Goal: Transaction & Acquisition: Purchase product/service

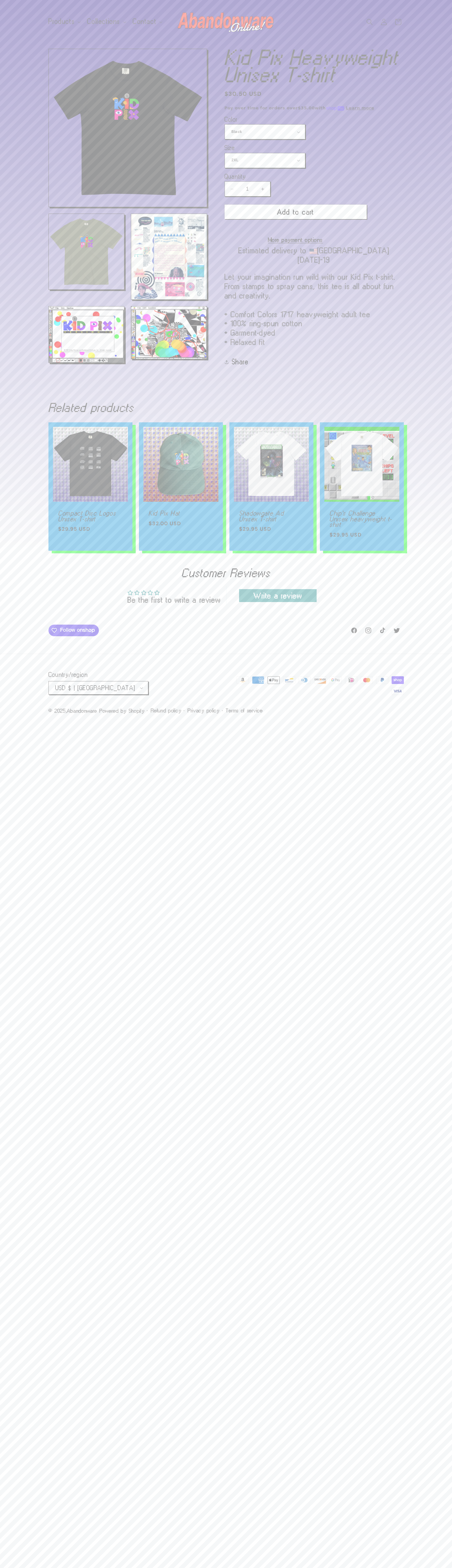
click at [295, 212] on button "Add to cart" at bounding box center [295, 212] width 142 height 15
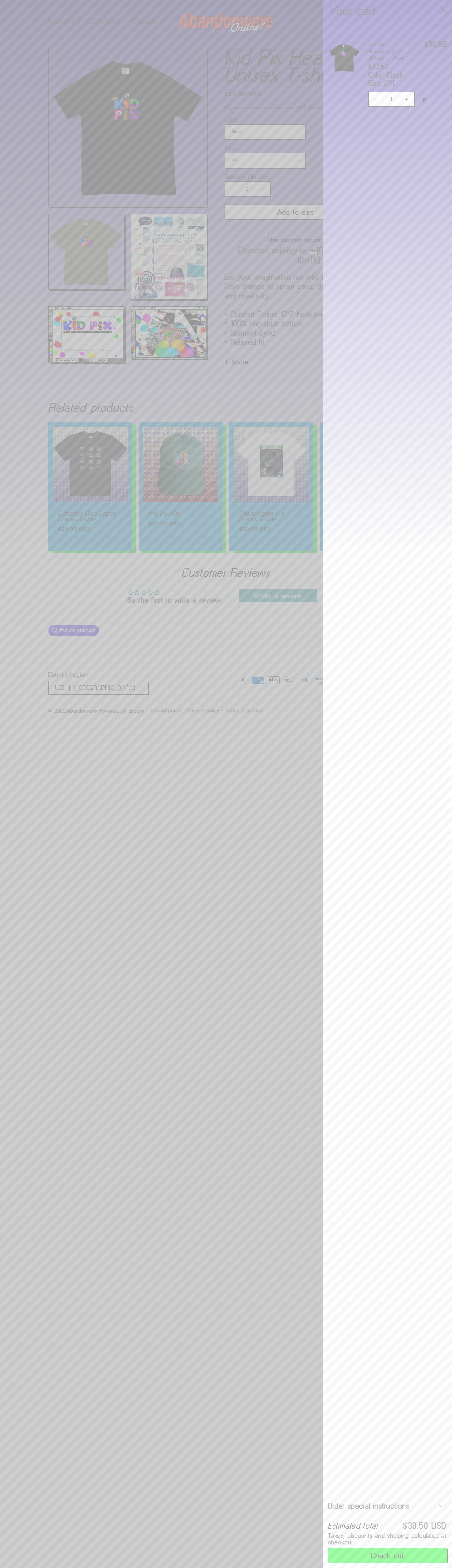
click at [387, 1556] on button "Check out" at bounding box center [387, 1556] width 119 height 15
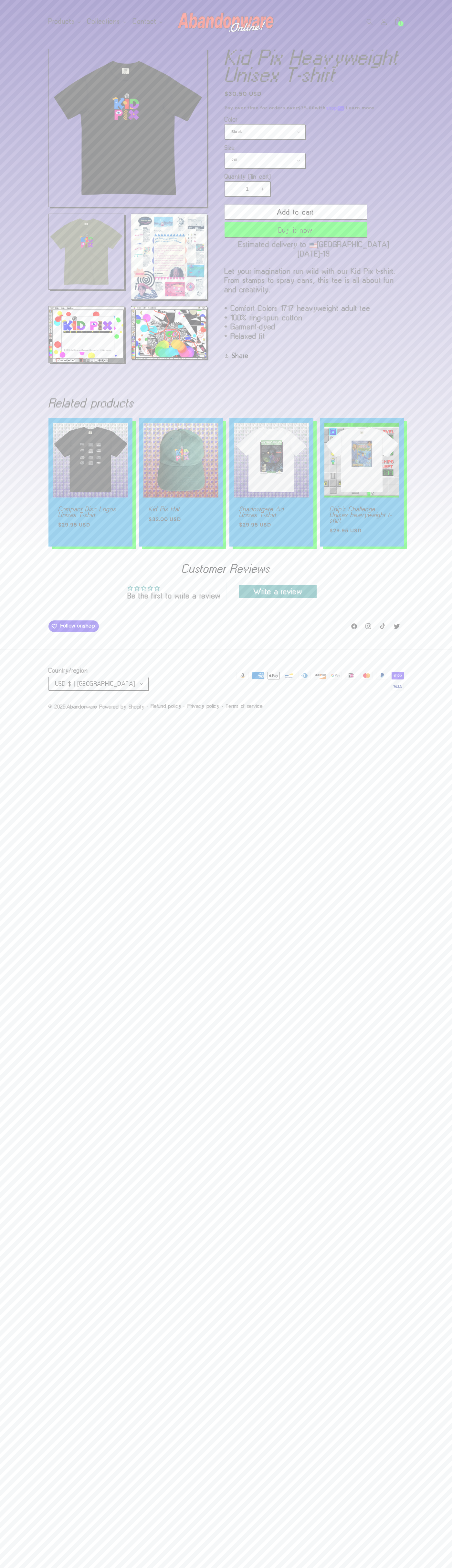
click at [398, 22] on icon at bounding box center [397, 21] width 14 height 14
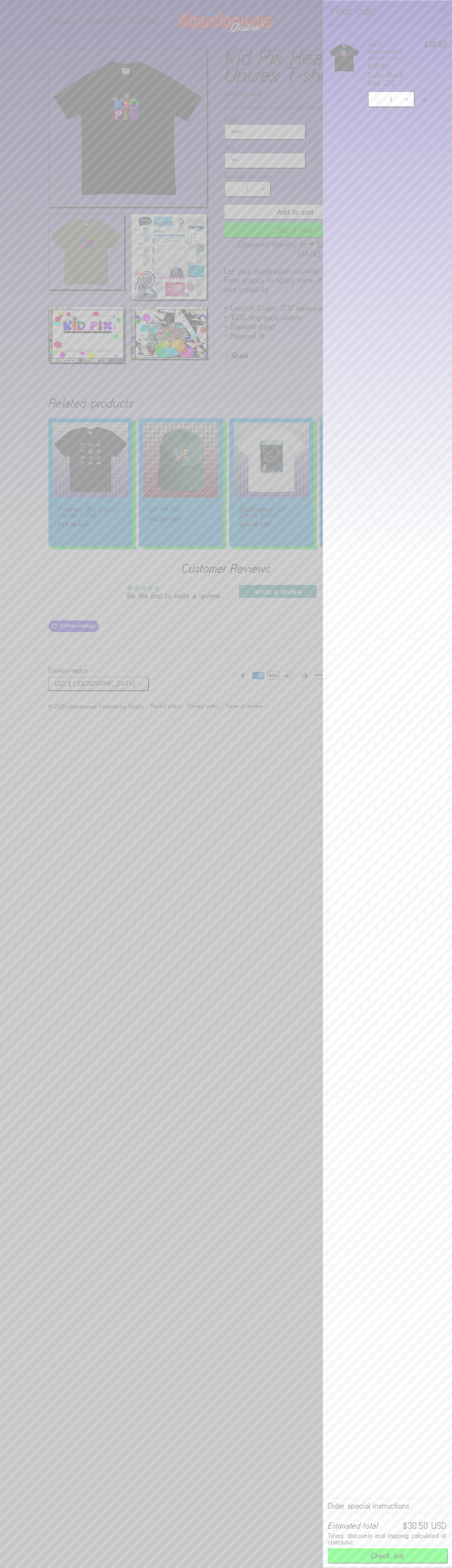
click at [443, 10] on icon "Close" at bounding box center [443, 10] width 8 height 8
